Goal: Information Seeking & Learning: Learn about a topic

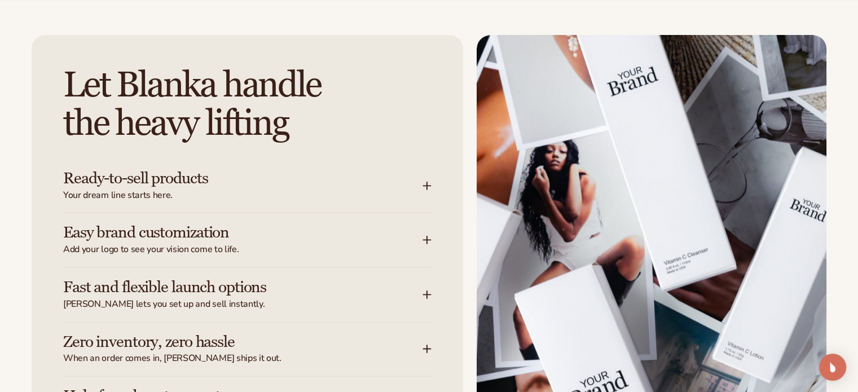
scroll to position [1411, 0]
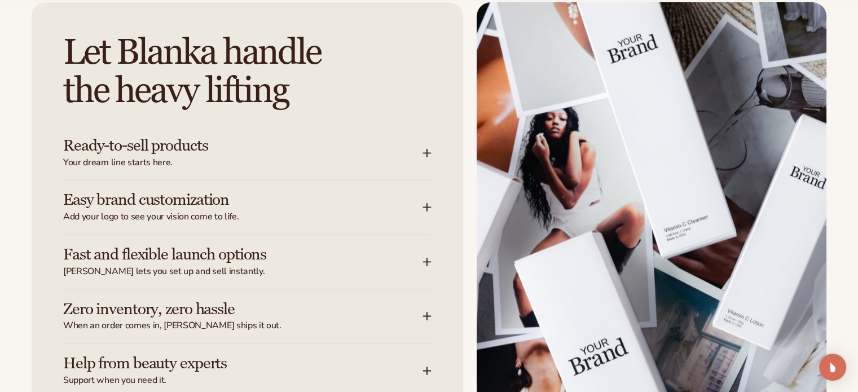
click at [426, 151] on icon at bounding box center [427, 152] width 9 height 9
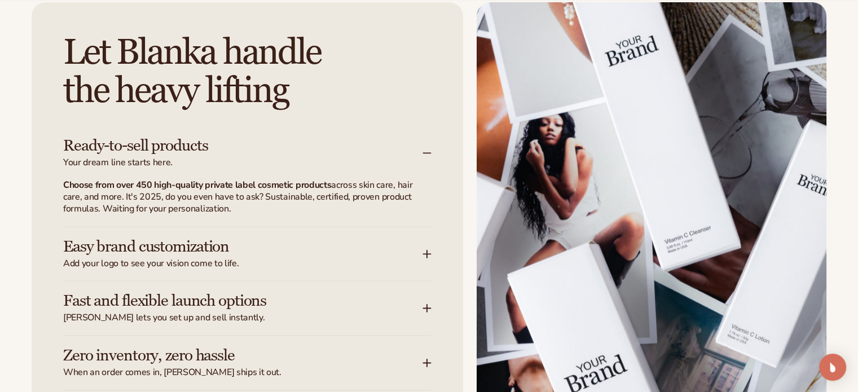
click at [427, 256] on icon at bounding box center [427, 253] width 9 height 9
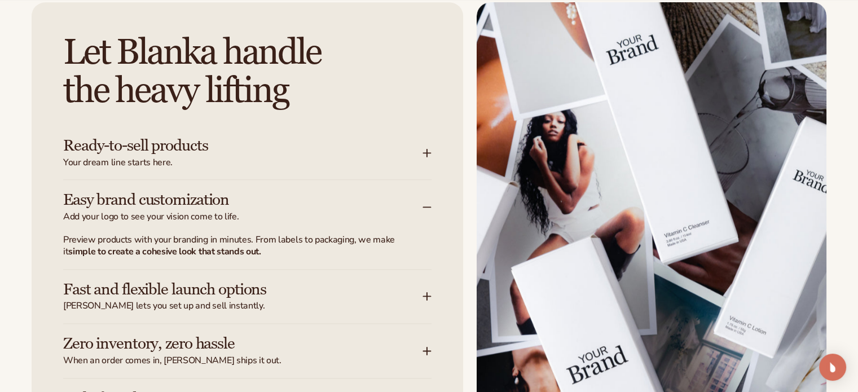
click at [424, 297] on icon at bounding box center [427, 296] width 9 height 9
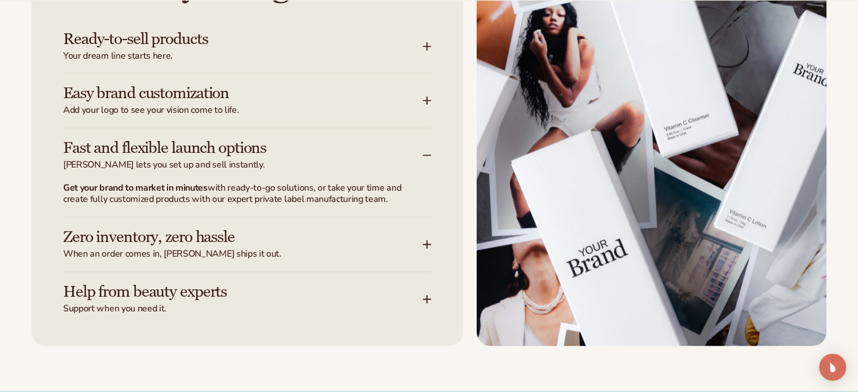
scroll to position [1580, 0]
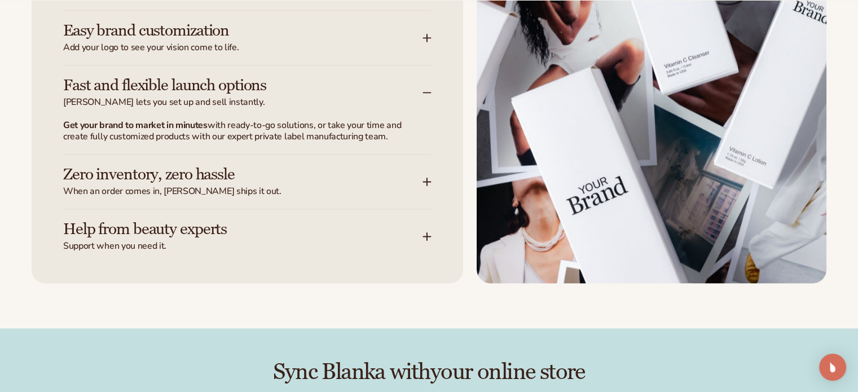
click at [427, 178] on icon at bounding box center [427, 181] width 0 height 7
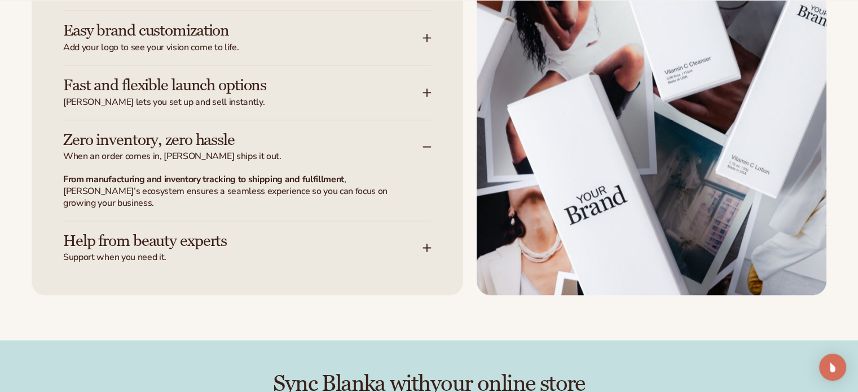
click at [424, 243] on icon at bounding box center [427, 247] width 9 height 9
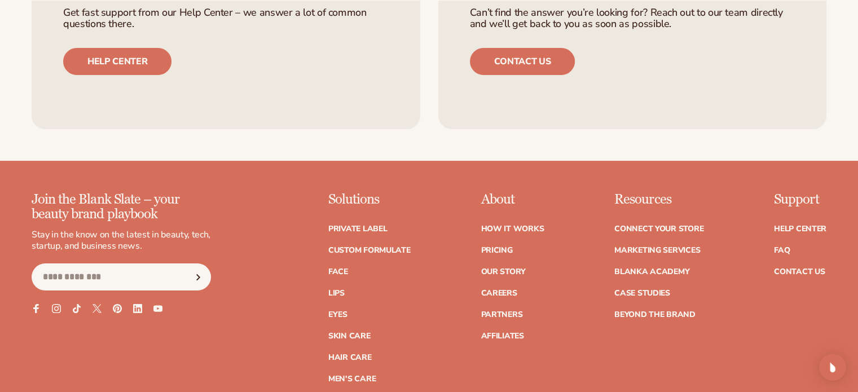
scroll to position [4515, 0]
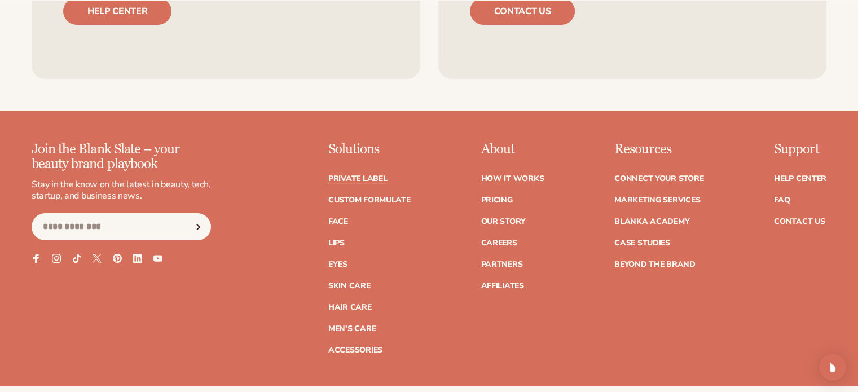
click at [345, 175] on link "Private label" at bounding box center [357, 179] width 59 height 8
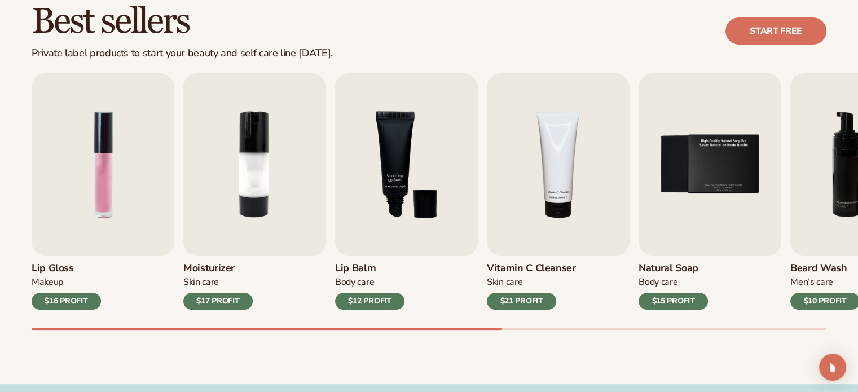
scroll to position [339, 0]
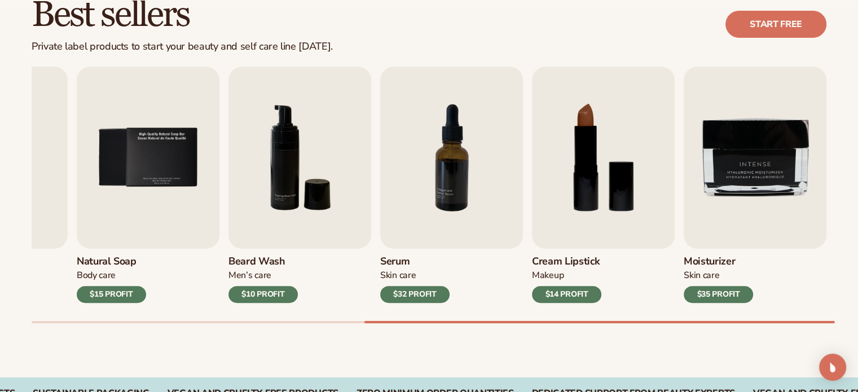
click at [743, 322] on div at bounding box center [429, 322] width 795 height 2
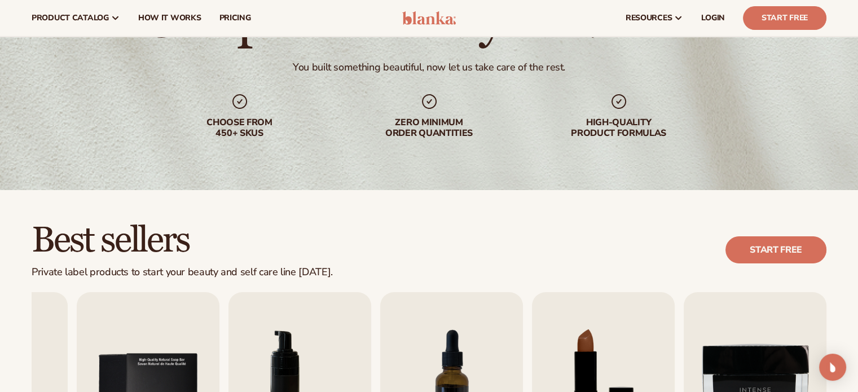
scroll to position [0, 0]
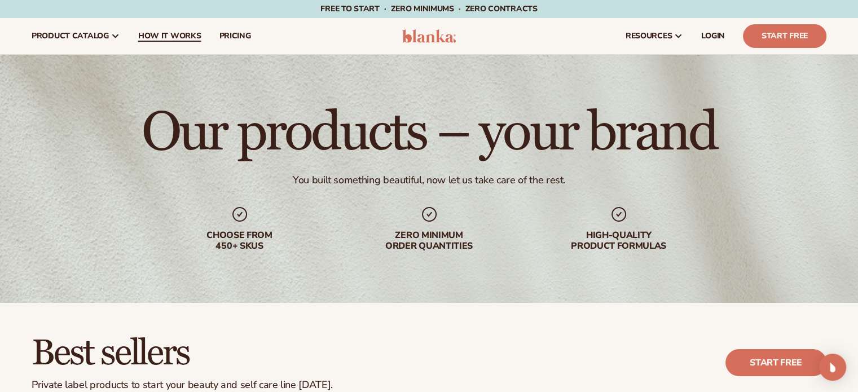
click at [165, 37] on span "How It Works" at bounding box center [169, 36] width 63 height 9
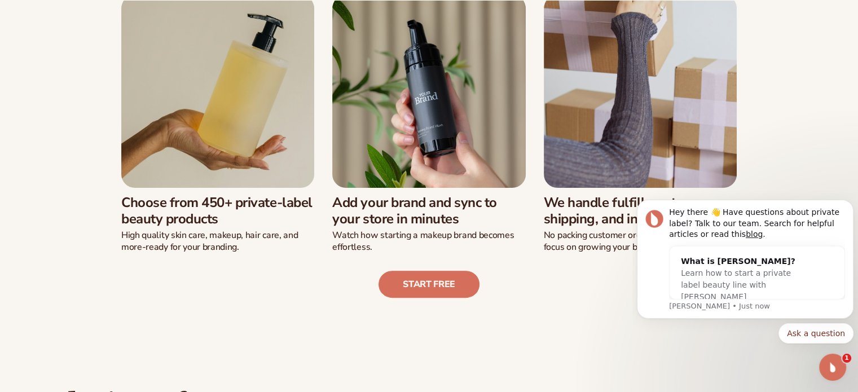
scroll to position [395, 0]
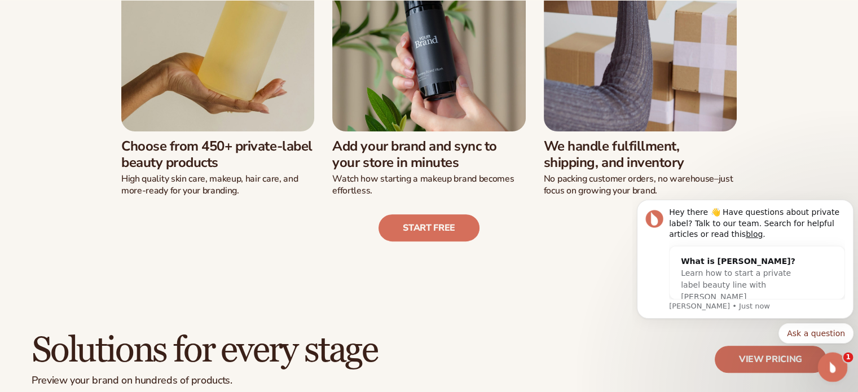
click at [827, 365] on icon "Open Intercom Messenger" at bounding box center [831, 366] width 19 height 19
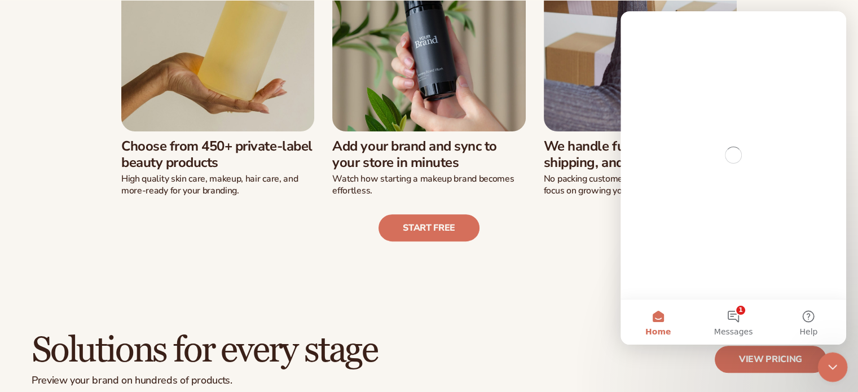
scroll to position [0, 0]
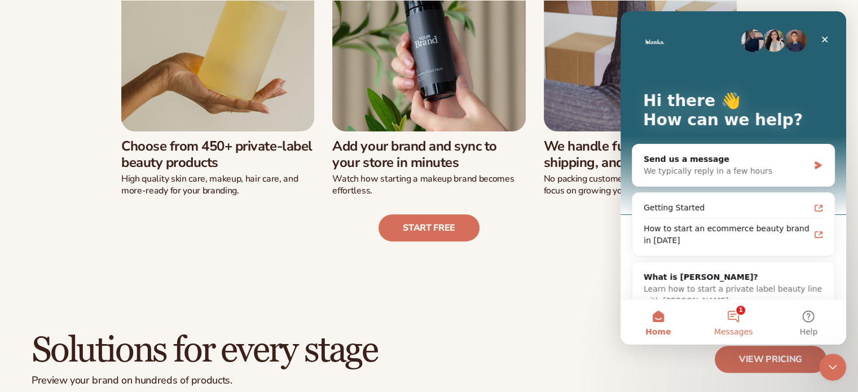
click at [732, 320] on button "1 Messages" at bounding box center [733, 322] width 75 height 45
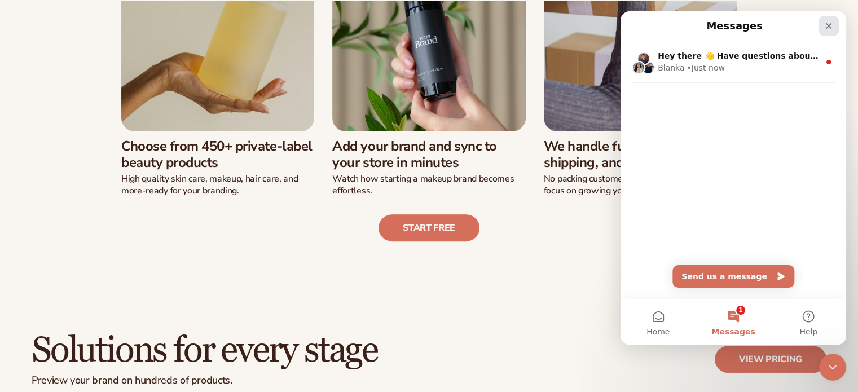
click at [830, 25] on icon "Close" at bounding box center [829, 26] width 6 height 6
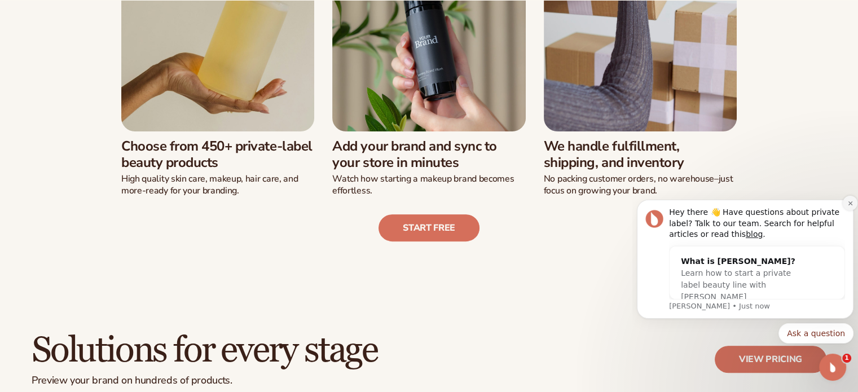
click at [848, 203] on icon "Dismiss notification" at bounding box center [851, 203] width 6 height 6
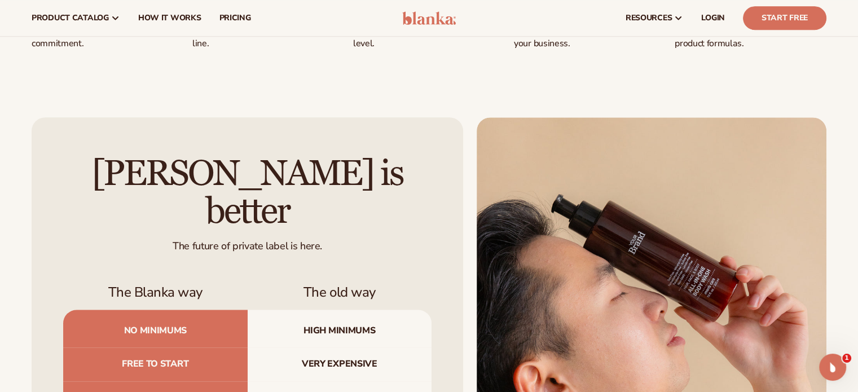
scroll to position [790, 0]
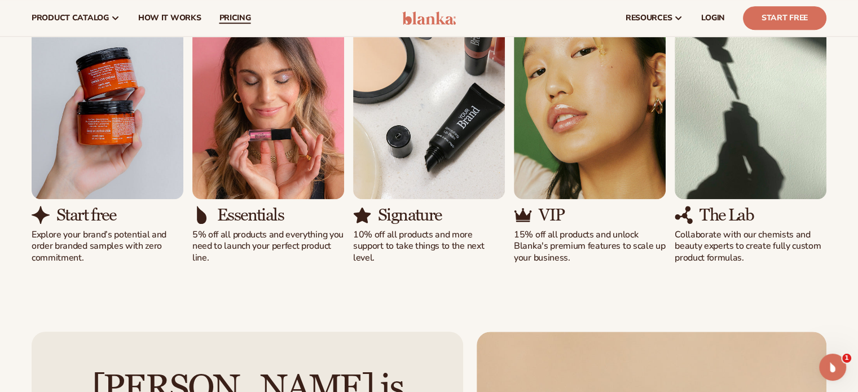
click at [230, 20] on span "pricing" at bounding box center [235, 18] width 32 height 9
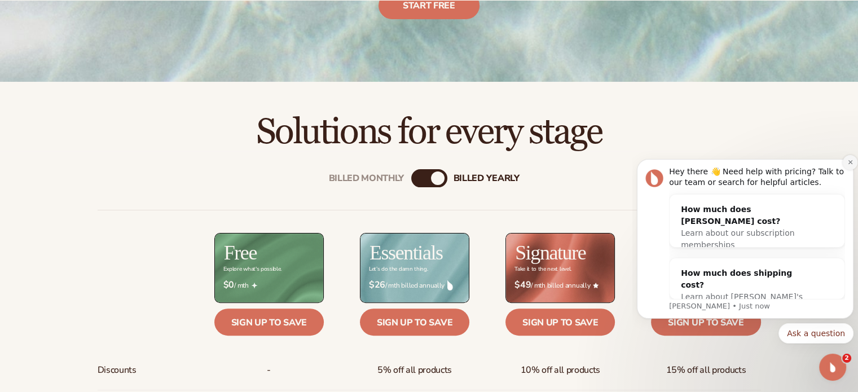
click at [851, 164] on icon "Dismiss notification" at bounding box center [851, 162] width 6 height 6
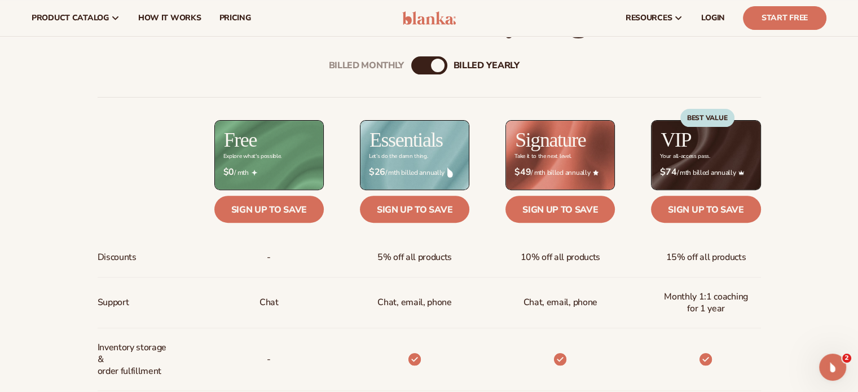
scroll to position [339, 0]
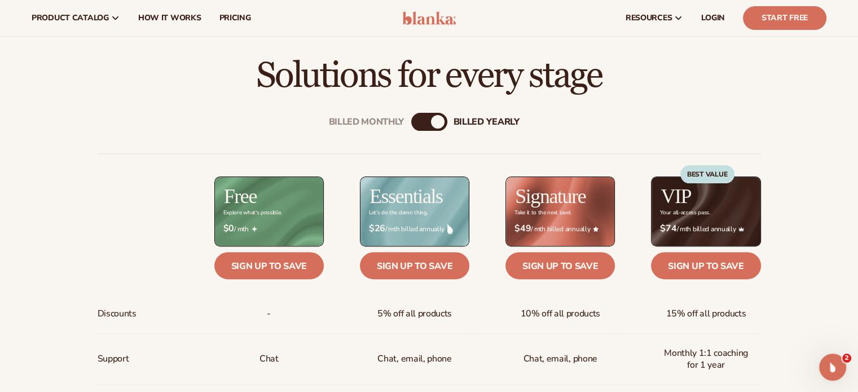
click at [424, 116] on div "Billed Monthly billed Yearly" at bounding box center [429, 122] width 36 height 18
click at [436, 126] on div "billed Yearly" at bounding box center [438, 122] width 14 height 14
drag, startPoint x: 436, startPoint y: 126, endPoint x: 400, endPoint y: 121, distance: 35.9
click at [411, 121] on div "Billed Monthly billed Yearly" at bounding box center [429, 122] width 36 height 18
click at [400, 121] on div "Billed Monthly" at bounding box center [367, 122] width 76 height 11
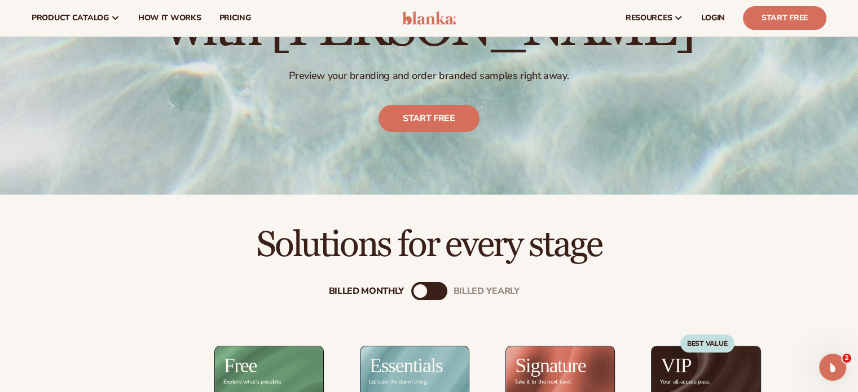
scroll to position [0, 0]
